Goal: Connect with others: Connect with other users

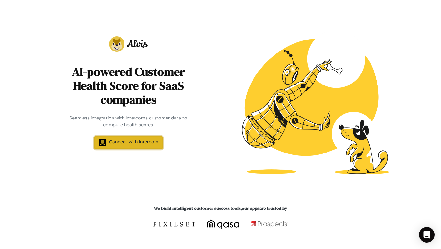
click at [144, 140] on span "Connect with Intercom" at bounding box center [133, 142] width 49 height 6
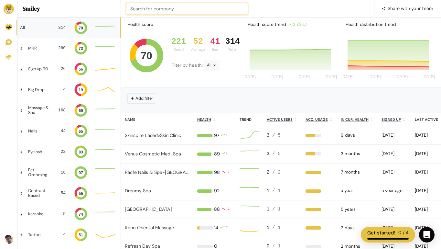
click at [195, 4] on input at bounding box center [187, 9] width 122 height 12
paste input "Vivi Foo"
type input "Vivi Foo"
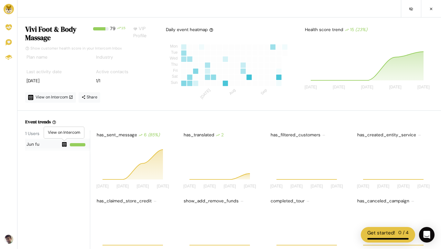
click at [64, 145] on icon at bounding box center [64, 144] width 5 height 5
